Goal: Task Accomplishment & Management: Complete application form

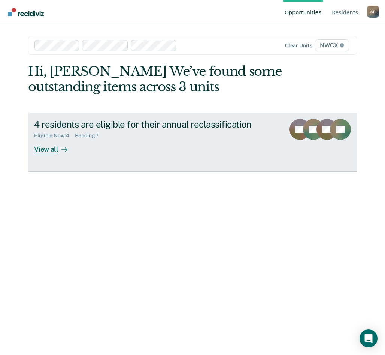
click at [48, 149] on div "View all" at bounding box center [55, 146] width 42 height 15
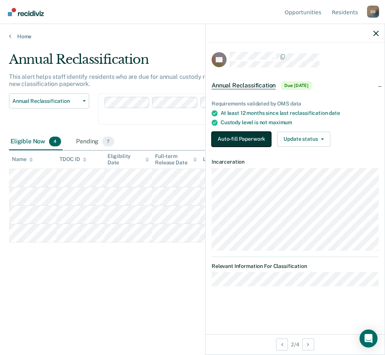
click at [233, 135] on button "Auto-fill Paperwork" at bounding box center [242, 139] width 60 height 15
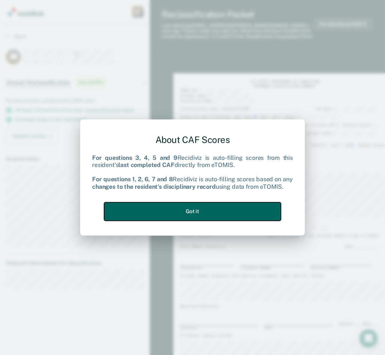
click at [192, 210] on button "Got it" at bounding box center [192, 211] width 177 height 18
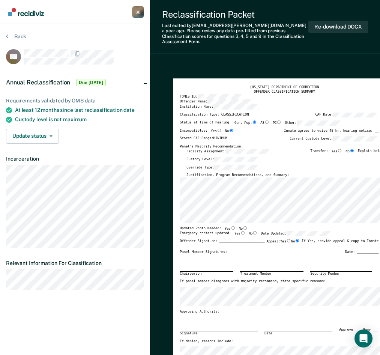
drag, startPoint x: 75, startPoint y: 12, endPoint x: 57, endPoint y: 12, distance: 17.6
click at [50, 13] on nav "Stephanie L. Bunch S B Profile How it works Log Out" at bounding box center [75, 12] width 138 height 24
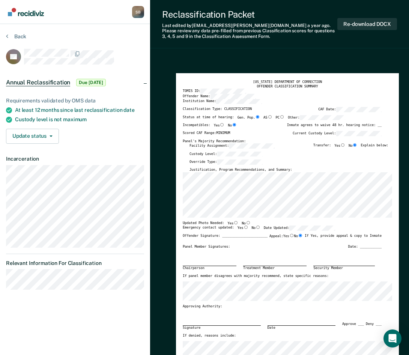
click at [385, 174] on div "TENNESSEE DEPARTMENT OF CORRECTION OFFENDER CLASSIFICATION SUMMARY TOMIS ID: Of…" at bounding box center [287, 218] width 223 height 290
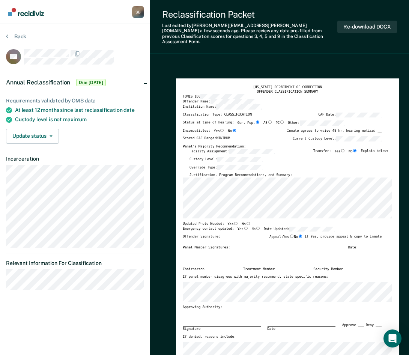
click at [233, 221] on input "Yes" at bounding box center [235, 222] width 5 height 3
type textarea "x"
radio input "true"
click at [241, 221] on label "No" at bounding box center [245, 223] width 9 height 5
click at [245, 221] on input "No" at bounding box center [247, 222] width 5 height 3
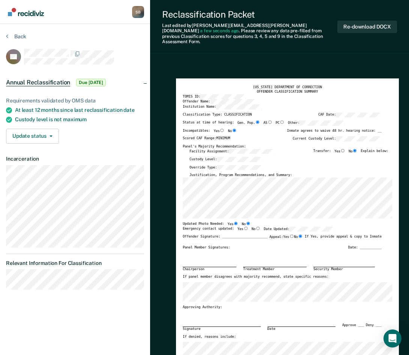
type textarea "x"
radio input "false"
radio input "true"
click at [243, 226] on input "Yes" at bounding box center [245, 227] width 5 height 3
type textarea "x"
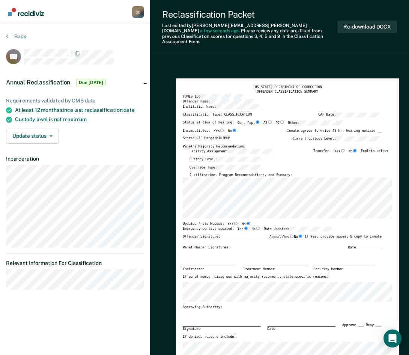
radio input "true"
click at [233, 221] on input "Yes" at bounding box center [235, 222] width 5 height 3
type textarea "x"
radio input "true"
radio input "false"
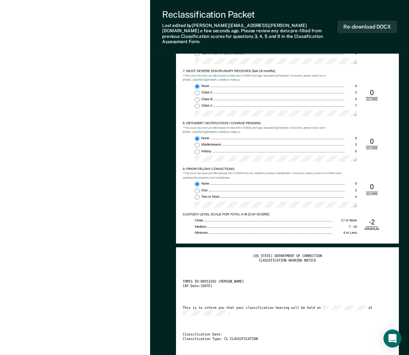
scroll to position [750, 0]
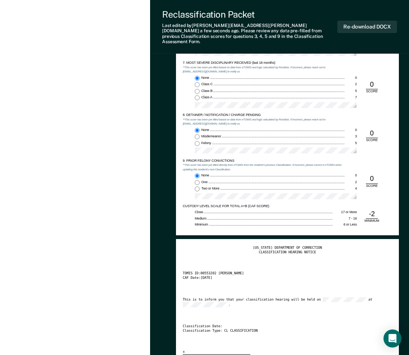
click at [195, 297] on div "This is to inform you that your classification hearing will be held on at ." at bounding box center [282, 302] width 199 height 10
click at [208, 310] on div "TENNESSEE DEPARTMENT OF CORRECTION CLASSIFICATION HEARING NOTICE TOMIS ID: 0055…" at bounding box center [287, 299] width 209 height 109
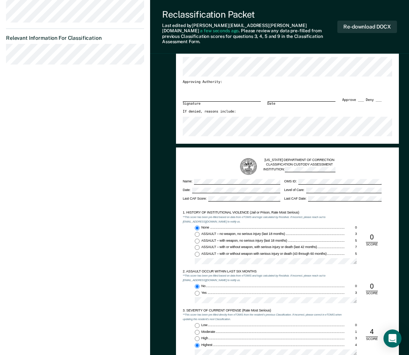
scroll to position [0, 0]
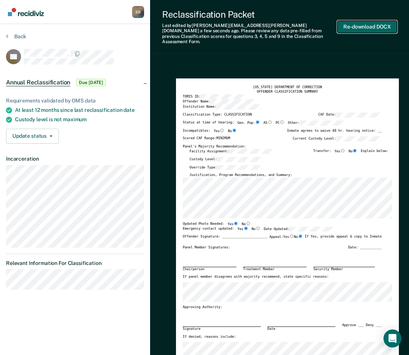
click at [375, 24] on button "Re-download DOCX" at bounding box center [367, 27] width 60 height 12
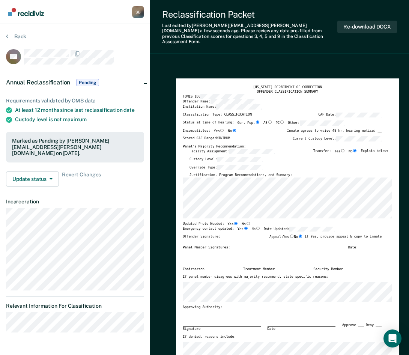
click at [64, 340] on section "Back KS Annual Reclassification Pending Requirements validated by OMS data At l…" at bounding box center [75, 185] width 150 height 323
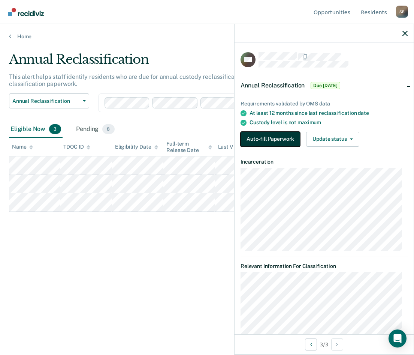
click at [275, 137] on button "Auto-fill Paperwork" at bounding box center [271, 139] width 60 height 15
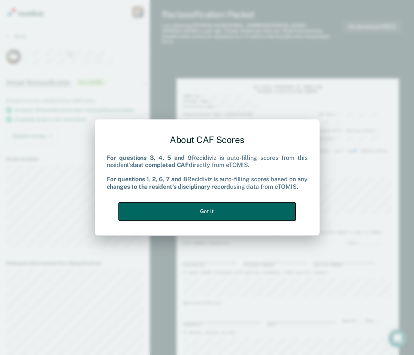
click at [201, 209] on button "Got it" at bounding box center [207, 211] width 177 height 18
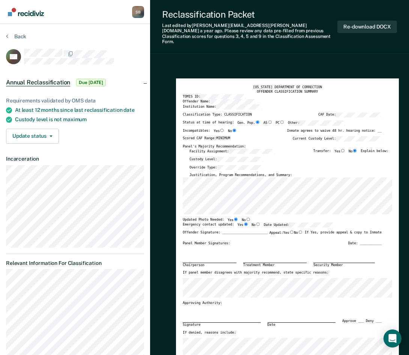
type textarea "x"
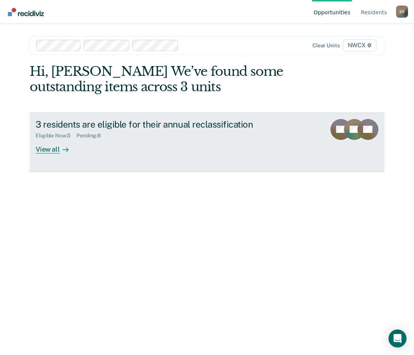
click at [51, 147] on div "View all" at bounding box center [57, 146] width 42 height 15
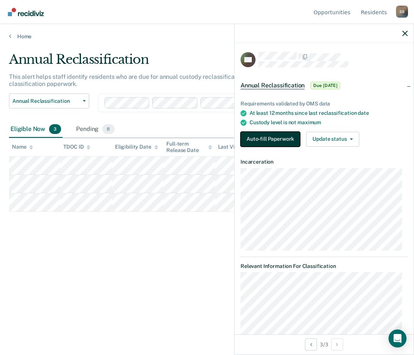
click at [277, 139] on button "Auto-fill Paperwork" at bounding box center [271, 139] width 60 height 15
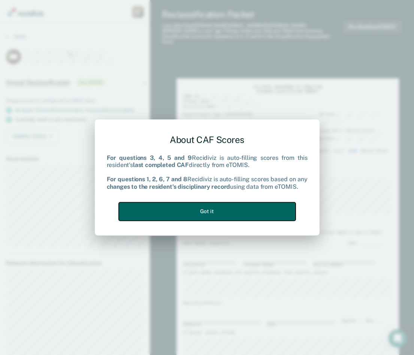
click at [218, 210] on button "Got it" at bounding box center [207, 211] width 177 height 18
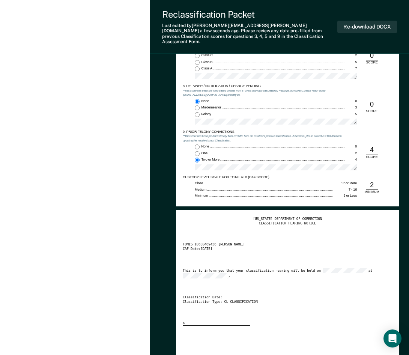
scroll to position [825, 0]
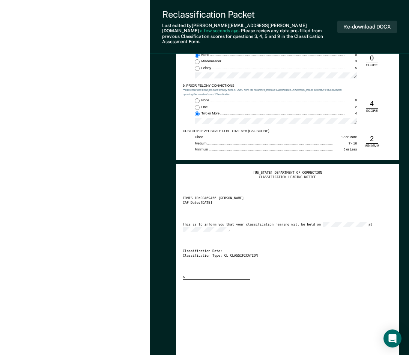
click at [319, 266] on div "[US_STATE] DEPARTMENT OF CORRECTION CLASSIFICATION HEARING NOTICE TOMIS ID: 004…" at bounding box center [287, 225] width 209 height 109
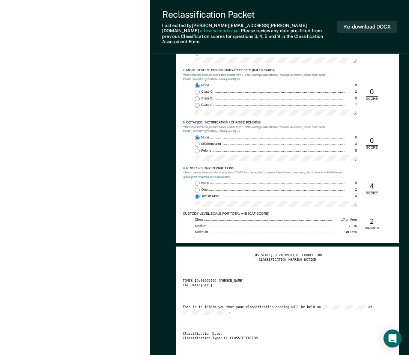
scroll to position [712, 0]
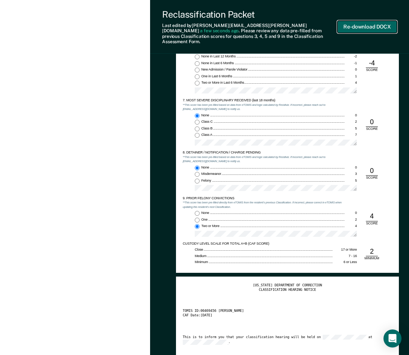
click at [359, 23] on button "Re-download DOCX" at bounding box center [367, 27] width 60 height 12
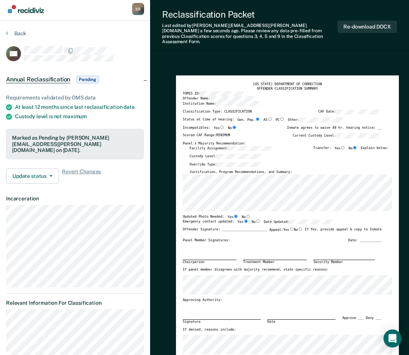
scroll to position [0, 0]
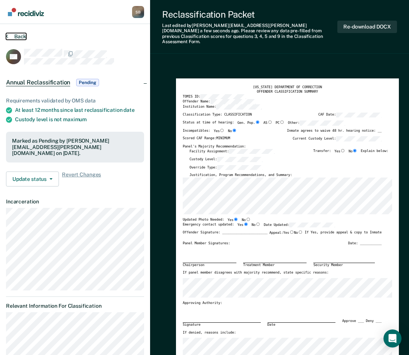
click at [21, 36] on button "Back" at bounding box center [16, 36] width 20 height 7
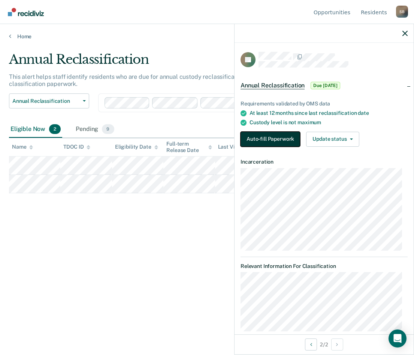
click at [271, 136] on button "Auto-fill Paperwork" at bounding box center [271, 139] width 60 height 15
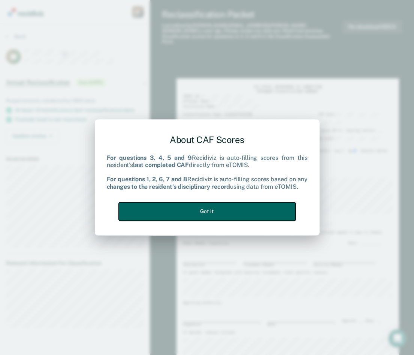
click at [240, 211] on button "Got it" at bounding box center [207, 211] width 177 height 18
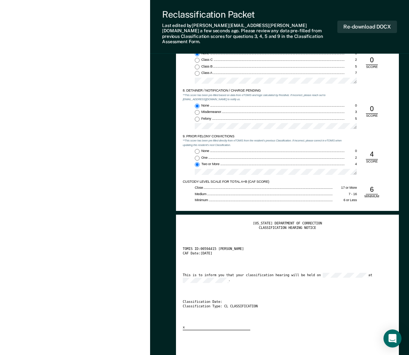
scroll to position [787, 0]
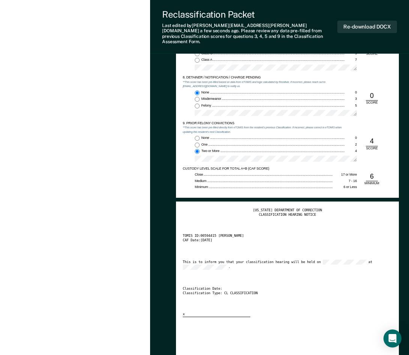
drag, startPoint x: 314, startPoint y: 241, endPoint x: 335, endPoint y: 171, distance: 73.5
click at [316, 239] on div "[US_STATE] DEPARTMENT OF CORRECTION CLASSIFICATION HEARING NOTICE TOMIS ID: 005…" at bounding box center [287, 262] width 209 height 109
click at [358, 21] on button "Re-download DOCX" at bounding box center [367, 27] width 60 height 12
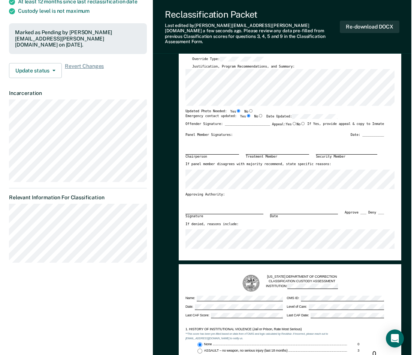
scroll to position [0, 0]
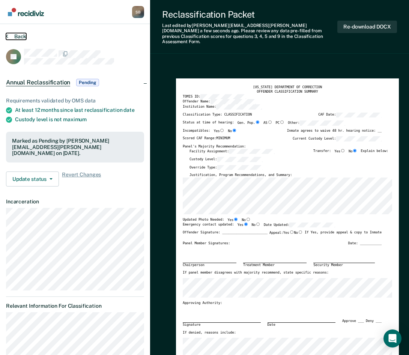
click at [14, 35] on button "Back" at bounding box center [16, 36] width 20 height 7
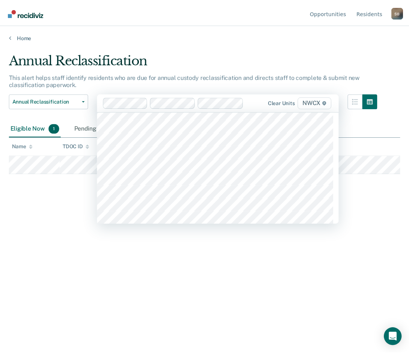
scroll to position [2811, 0]
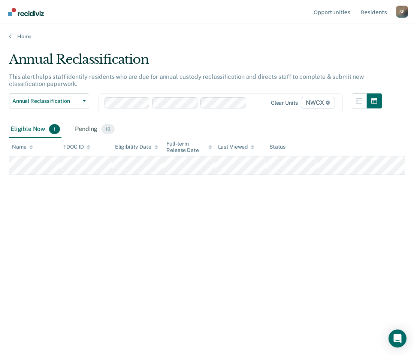
click at [93, 207] on div "Annual Reclassification This alert helps staff identify residents who are due f…" at bounding box center [207, 175] width 396 height 247
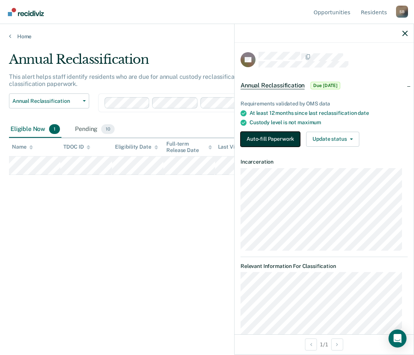
click at [262, 134] on button "Auto-fill Paperwork" at bounding box center [271, 139] width 60 height 15
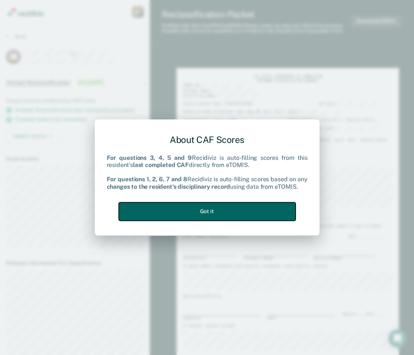
click at [202, 213] on button "Got it" at bounding box center [207, 211] width 177 height 18
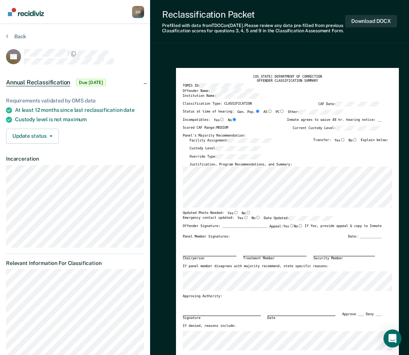
click at [234, 42] on div "Reclassification Packet Prefilled with data from TDOC on [DATE] . Please review…" at bounding box center [279, 21] width 259 height 43
click at [19, 36] on button "Back" at bounding box center [16, 36] width 20 height 7
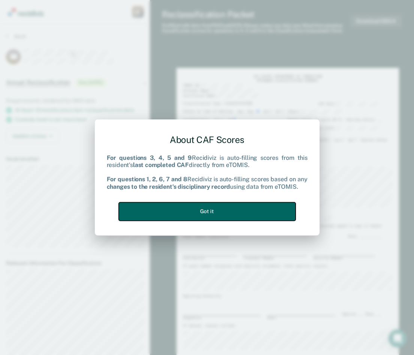
drag, startPoint x: 211, startPoint y: 210, endPoint x: 240, endPoint y: 206, distance: 29.9
click at [213, 210] on button "Got it" at bounding box center [207, 211] width 177 height 18
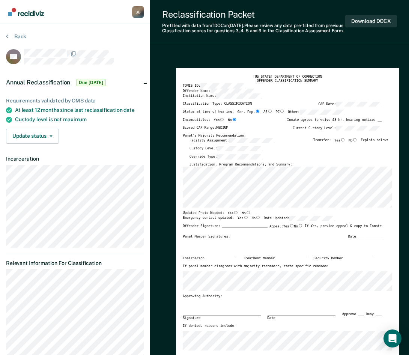
click at [357, 141] on input "No" at bounding box center [354, 139] width 5 height 3
type textarea "x"
radio input "true"
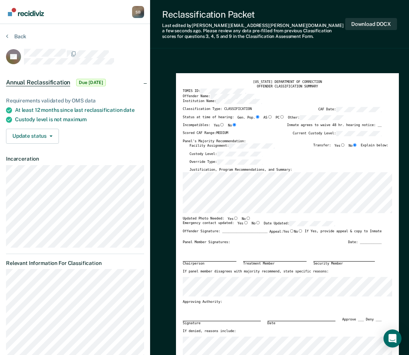
click at [245, 219] on input "No" at bounding box center [247, 217] width 5 height 3
type textarea "x"
radio input "true"
click at [243, 222] on input "Yes" at bounding box center [245, 222] width 5 height 3
type textarea "x"
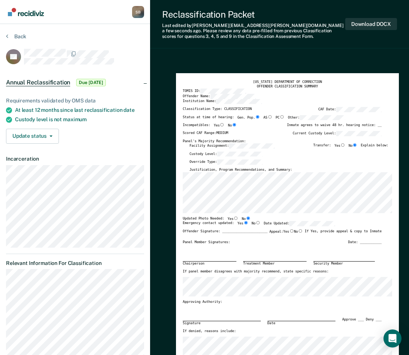
radio input "true"
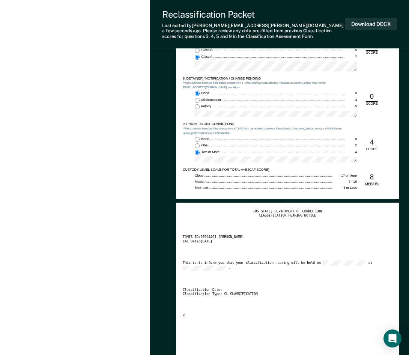
scroll to position [787, 0]
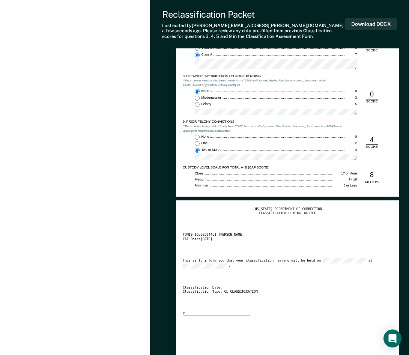
click at [210, 262] on div "This is to inform you that your classification hearing will be held on at ." at bounding box center [282, 263] width 199 height 10
click at [281, 285] on div "Classification Date:" at bounding box center [282, 287] width 199 height 4
click at [383, 25] on button "Download DOCX" at bounding box center [371, 24] width 52 height 12
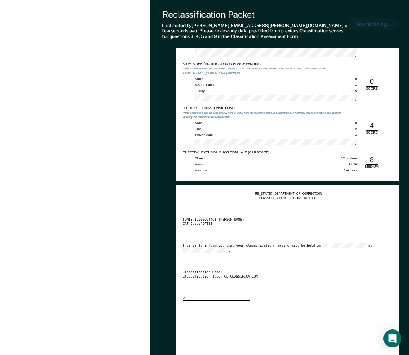
type textarea "x"
